Goal: Find specific page/section

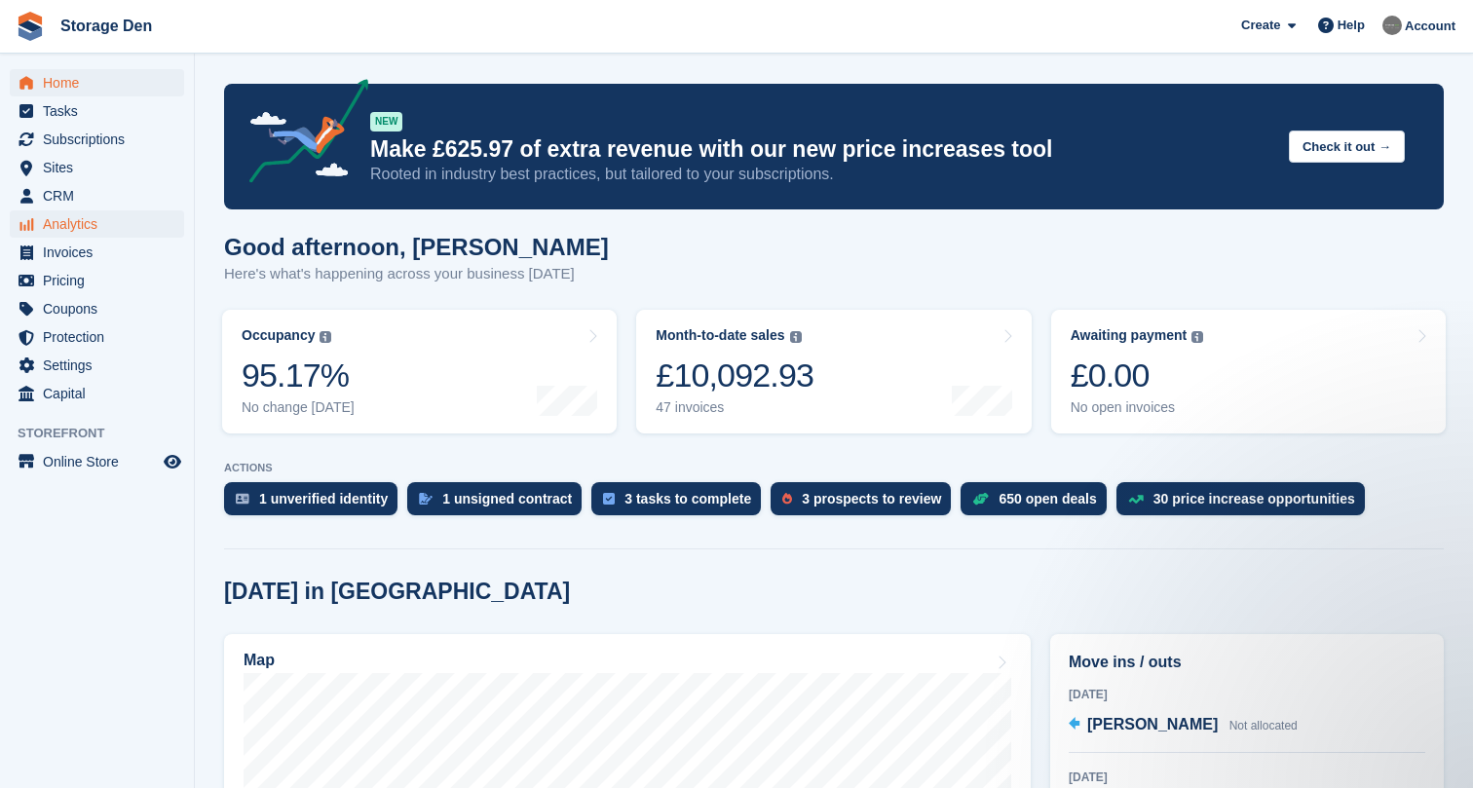
click at [100, 219] on span "Analytics" at bounding box center [101, 223] width 117 height 27
